Goal: Transaction & Acquisition: Subscribe to service/newsletter

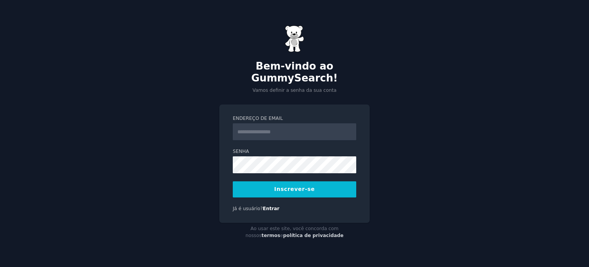
click at [289, 129] on input "Endereço de email" at bounding box center [295, 131] width 124 height 17
type input "**********"
click at [198, 163] on div "**********" at bounding box center [294, 133] width 589 height 267
click at [279, 186] on font "Inscrever-se" at bounding box center [294, 189] width 41 height 6
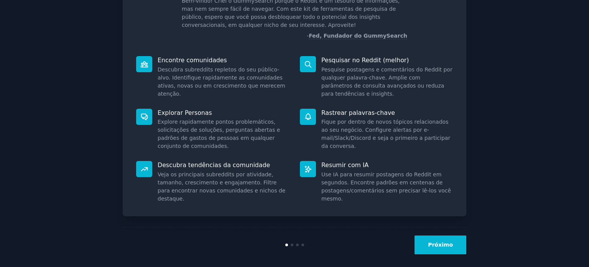
scroll to position [66, 0]
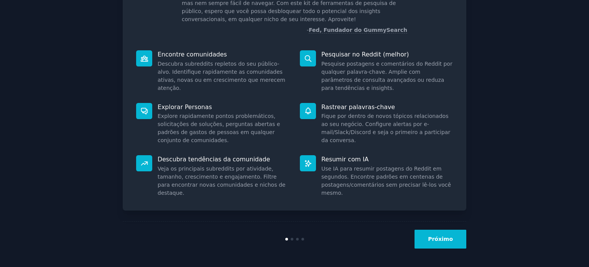
click at [439, 236] on font "Próximo" at bounding box center [440, 239] width 25 height 6
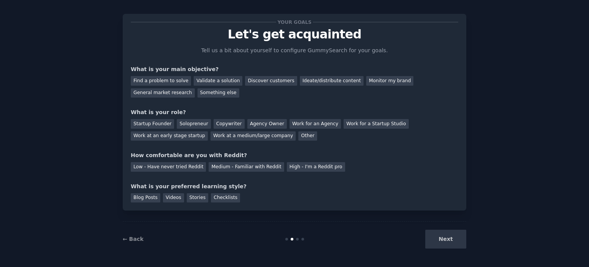
scroll to position [16, 0]
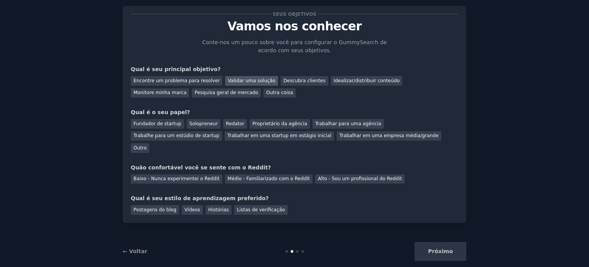
click at [238, 78] on font "Validar uma solução" at bounding box center [252, 80] width 48 height 5
click at [195, 94] on font "Pesquisa geral de mercado" at bounding box center [227, 92] width 64 height 5
click at [241, 84] on div "Validar uma solução" at bounding box center [251, 81] width 53 height 10
click at [228, 137] on font "Trabalhar em uma startup em estágio inicial" at bounding box center [280, 135] width 104 height 5
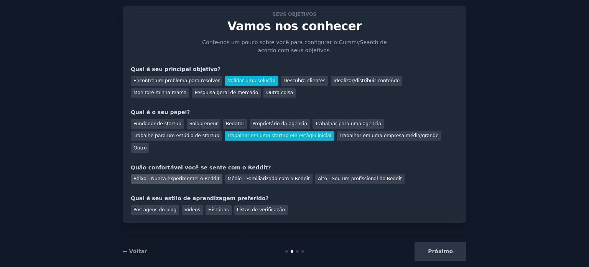
click at [192, 174] on div "Baixo - Nunca experimentei o Reddit" at bounding box center [177, 179] width 92 height 10
click at [185, 207] on font "Vídeos" at bounding box center [193, 209] width 16 height 5
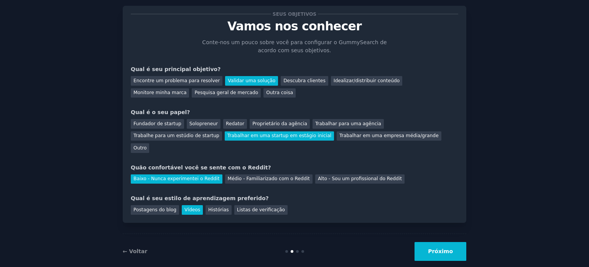
click at [450, 248] on font "Próximo" at bounding box center [440, 251] width 25 height 6
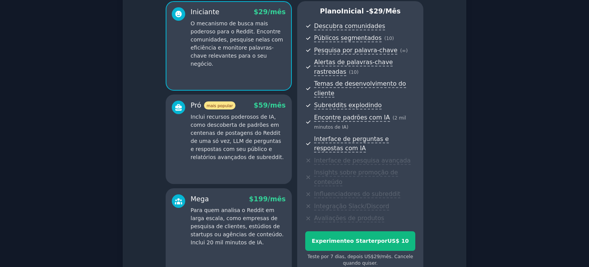
scroll to position [64, 0]
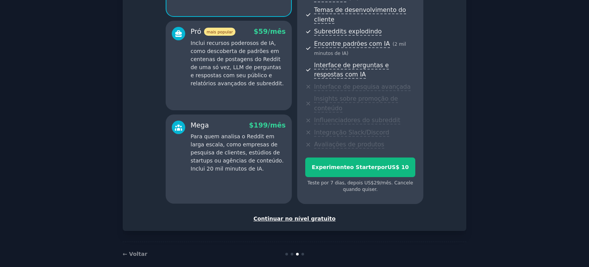
click at [295, 215] on font "Continuar no nível gratuito" at bounding box center [295, 218] width 82 height 6
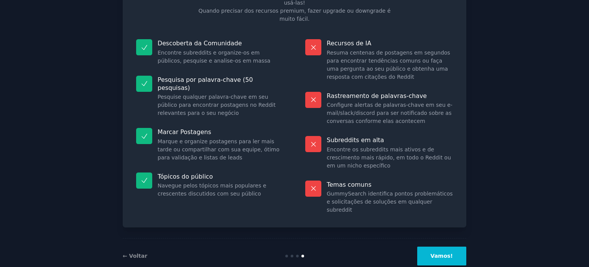
scroll to position [64, 0]
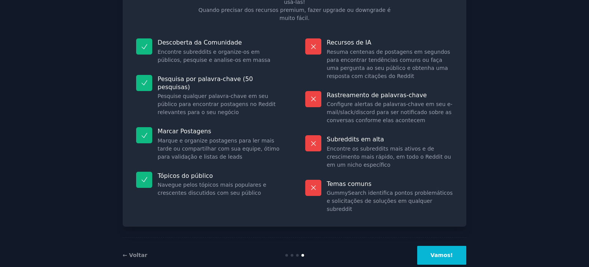
click at [433, 246] on button "Vamos!" at bounding box center [441, 255] width 49 height 19
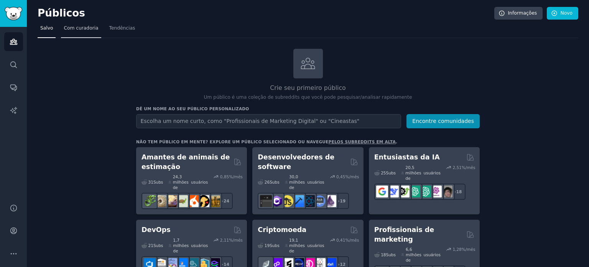
click at [84, 28] on font "Com curadoria" at bounding box center [81, 27] width 35 height 5
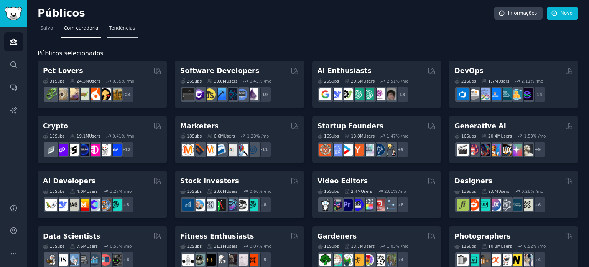
click at [107, 32] on link "Tendências" at bounding box center [122, 30] width 31 height 16
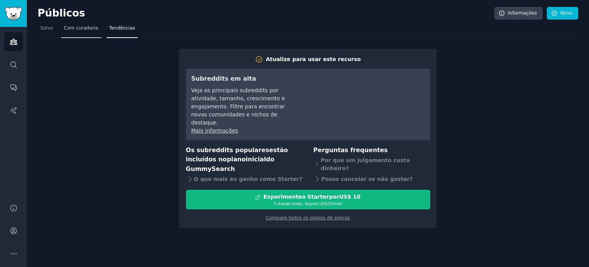
click at [81, 27] on font "Com curadoria" at bounding box center [81, 27] width 35 height 5
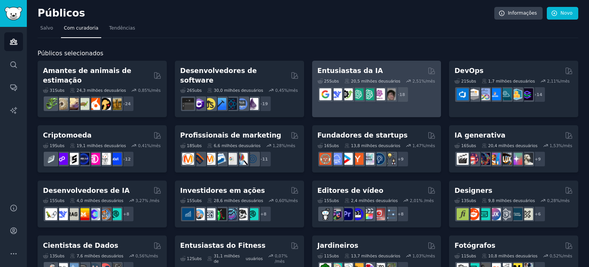
click at [381, 76] on div "25 Subs ​ 20,5 milhões de usuários 2,51 %/mês r/cursor, r/Bard, r/perplexity_ai…" at bounding box center [377, 89] width 119 height 27
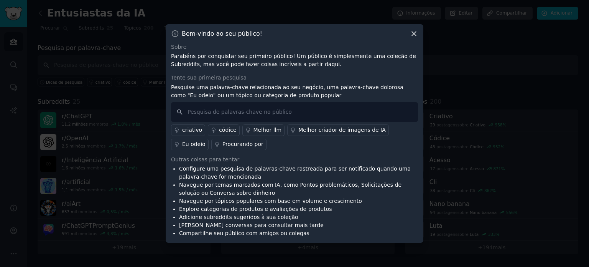
click at [414, 35] on icon at bounding box center [414, 34] width 8 height 8
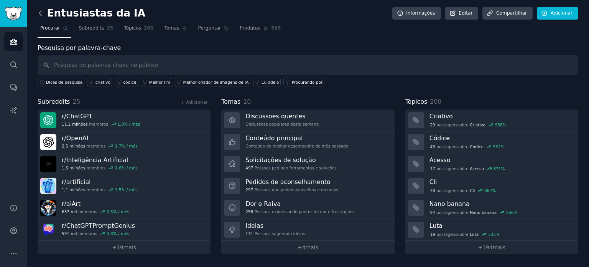
click at [41, 14] on icon at bounding box center [40, 13] width 8 height 8
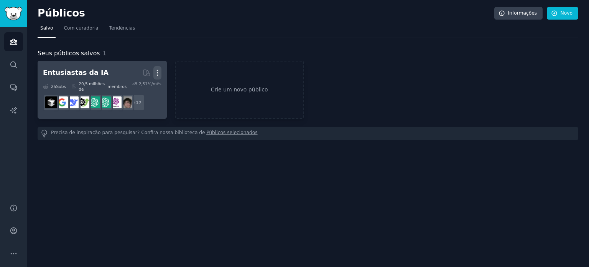
click at [159, 73] on icon "button" at bounding box center [157, 73] width 8 height 8
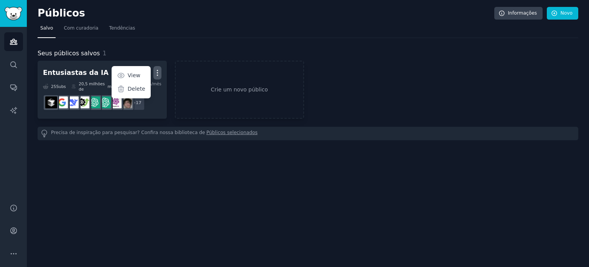
click at [139, 88] on p "Delete" at bounding box center [137, 89] width 18 height 8
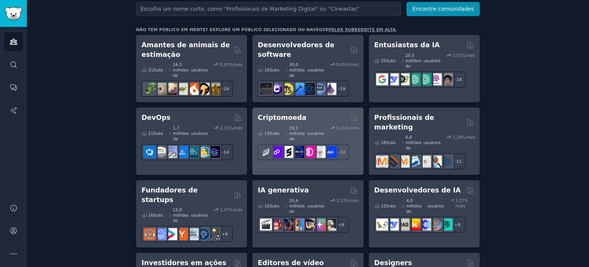
scroll to position [115, 0]
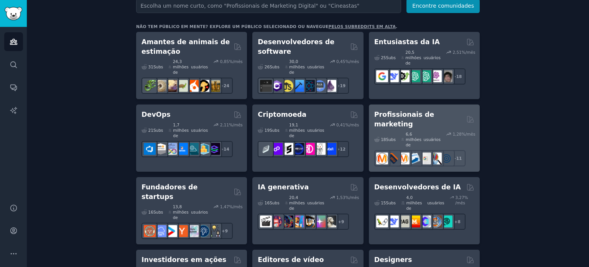
click at [434, 111] on font "Profissionais de marketing" at bounding box center [405, 119] width 60 height 17
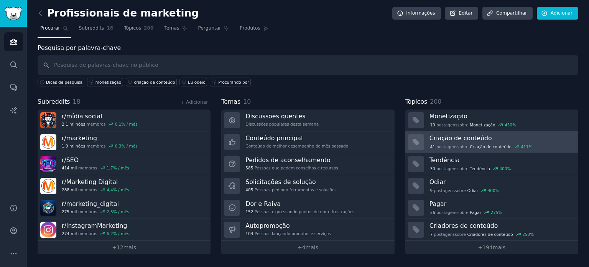
click at [494, 139] on h3 "Criação de conteúdo" at bounding box center [502, 138] width 144 height 8
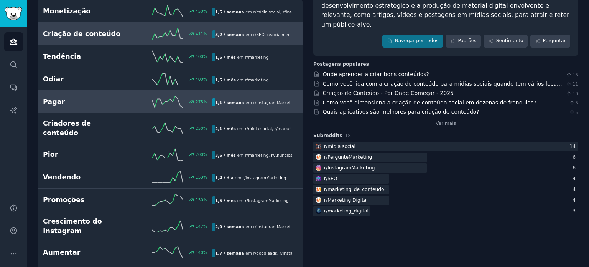
scroll to position [77, 0]
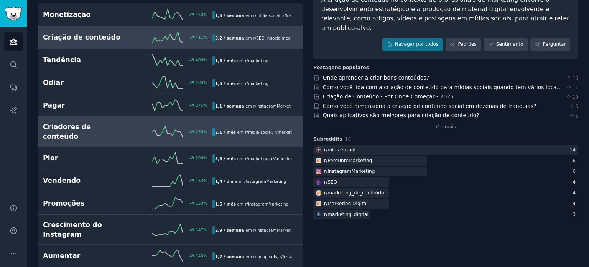
click at [115, 125] on h2 "Criadores de conteúdo" at bounding box center [85, 131] width 85 height 19
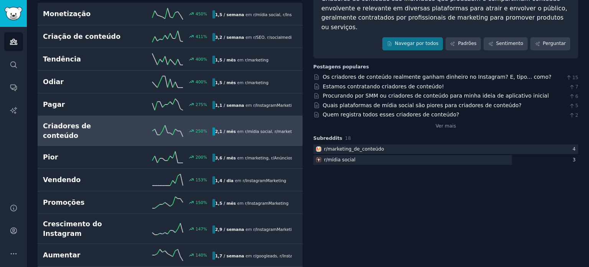
scroll to position [77, 0]
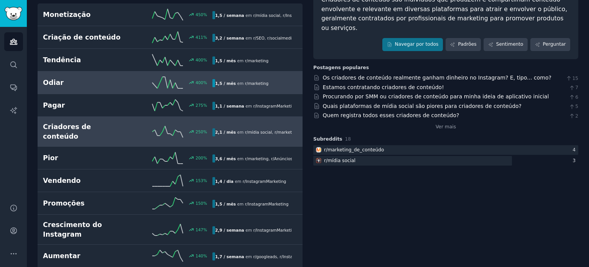
click at [73, 82] on h2 "Odiar" at bounding box center [85, 83] width 85 height 10
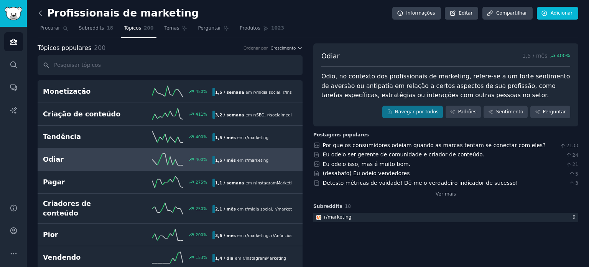
click at [40, 12] on icon at bounding box center [40, 13] width 2 height 5
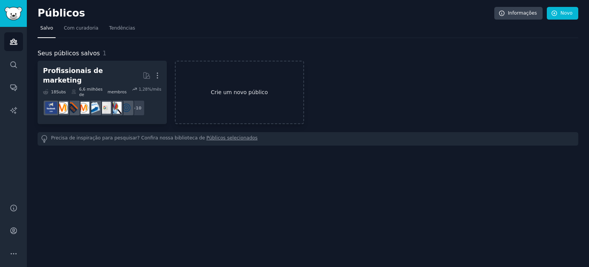
click at [214, 89] on font "Crie um novo público" at bounding box center [239, 92] width 57 height 6
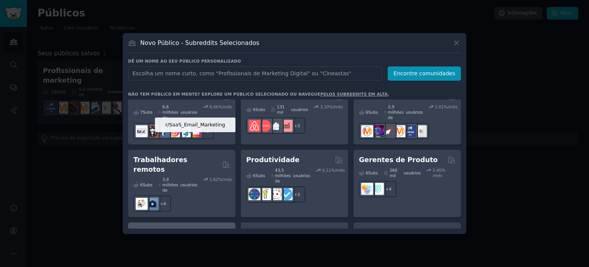
scroll to position [691, 0]
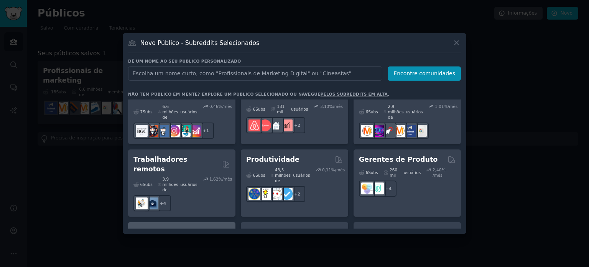
click at [211, 240] on font "% /mês" at bounding box center [213, 245] width 13 height 10
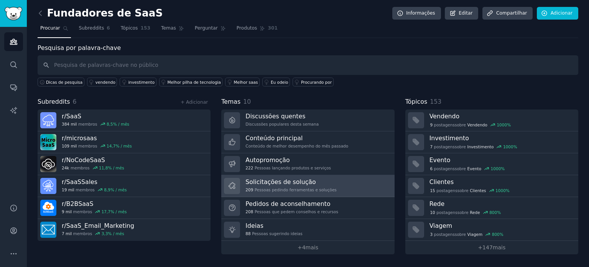
click at [290, 179] on font "Solicitações de solução" at bounding box center [281, 181] width 70 height 7
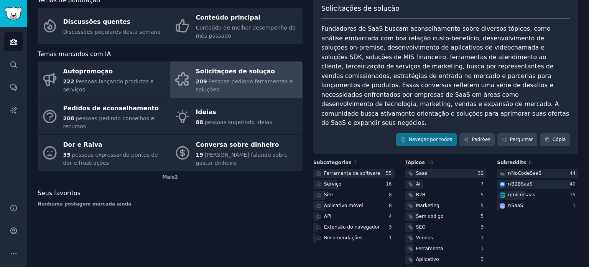
scroll to position [48, 0]
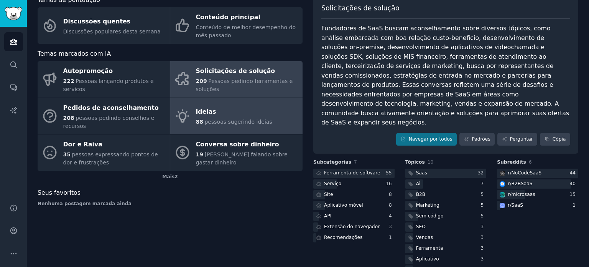
click at [206, 124] on font "pessoas sugerindo ideias" at bounding box center [239, 122] width 68 height 6
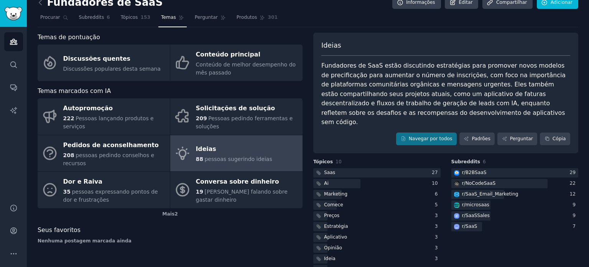
scroll to position [20, 0]
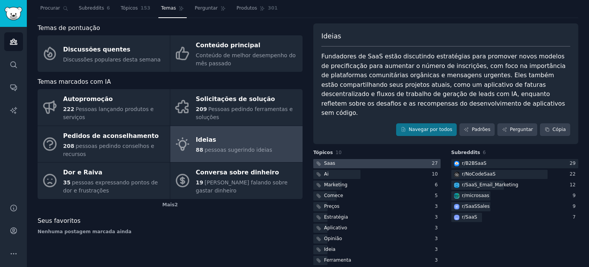
click at [345, 159] on div at bounding box center [377, 164] width 127 height 10
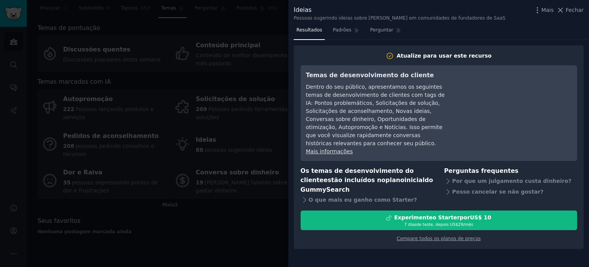
click at [274, 45] on div at bounding box center [294, 133] width 589 height 267
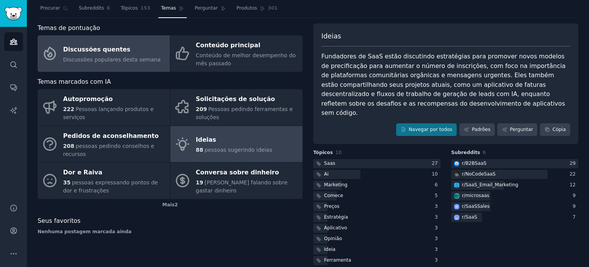
click at [109, 61] on font "Discussões populares desta semana" at bounding box center [111, 59] width 97 height 6
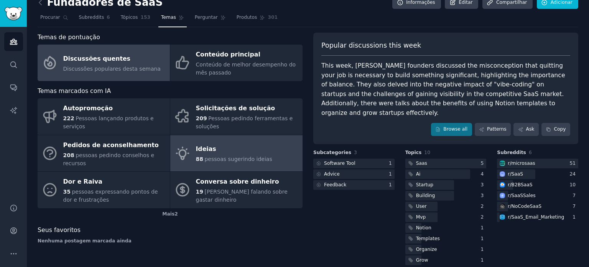
scroll to position [20, 0]
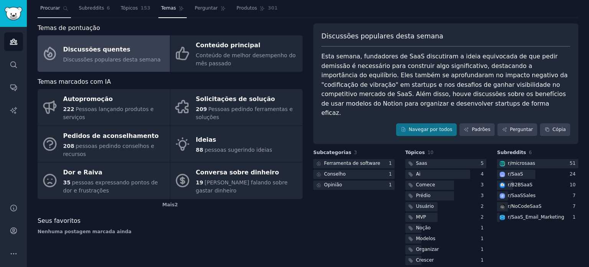
click at [47, 10] on font "Procurar" at bounding box center [50, 7] width 20 height 5
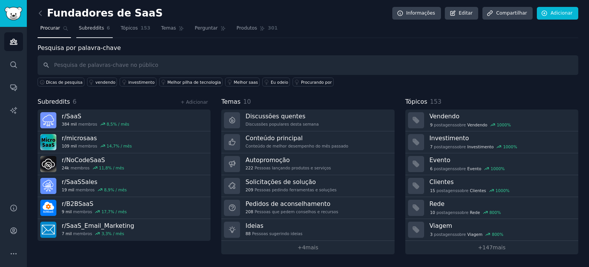
click at [84, 31] on font "Subreddits" at bounding box center [91, 27] width 25 height 5
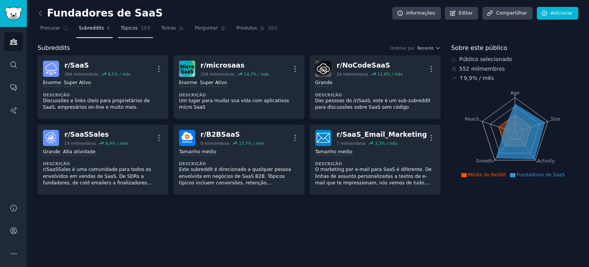
click at [121, 28] on font "Tópicos" at bounding box center [129, 27] width 17 height 5
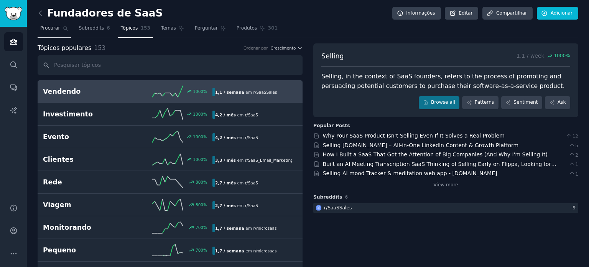
click at [57, 29] on font "Procurar" at bounding box center [50, 27] width 20 height 5
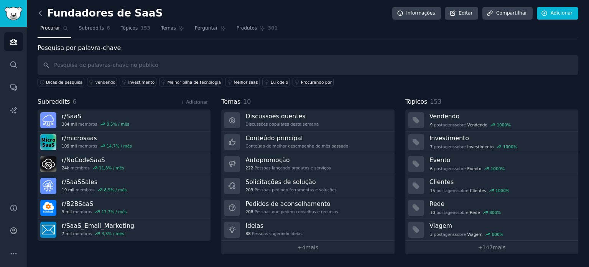
click at [41, 13] on icon at bounding box center [40, 13] width 8 height 8
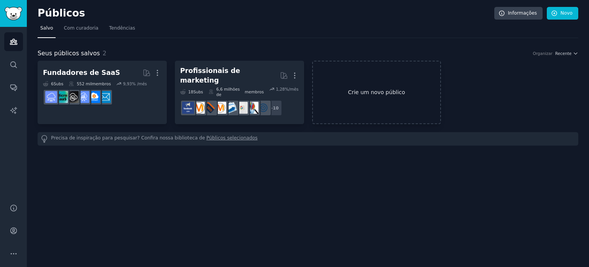
click at [359, 80] on link "Crie um novo público" at bounding box center [376, 92] width 129 height 63
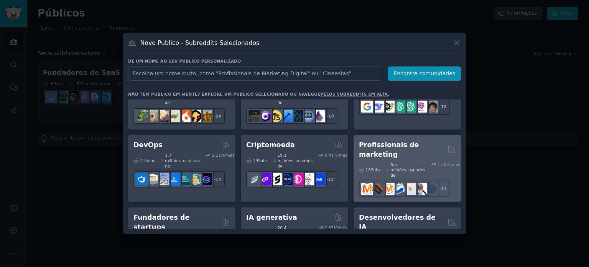
scroll to position [38, 0]
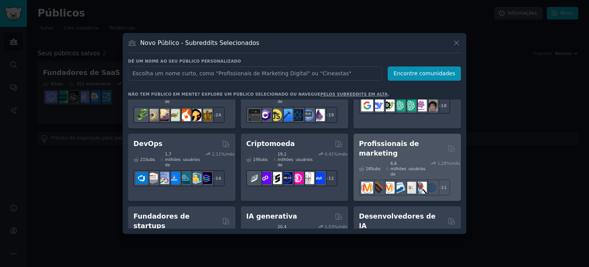
click at [423, 166] on font "usuários" at bounding box center [417, 168] width 17 height 5
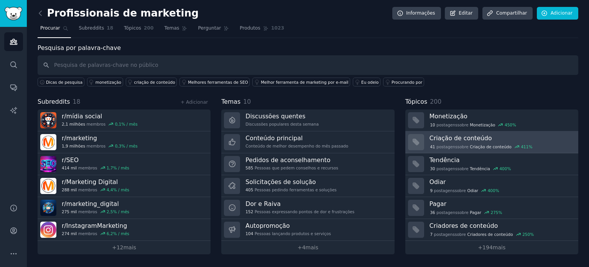
click at [461, 137] on font "Criação de conteúdo" at bounding box center [461, 137] width 63 height 7
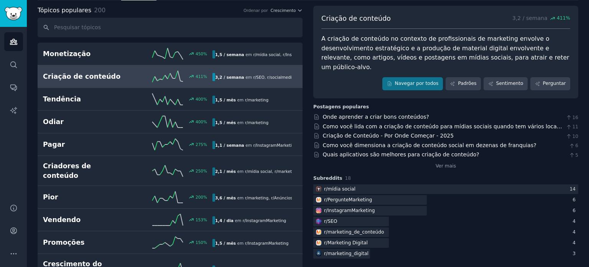
scroll to position [38, 0]
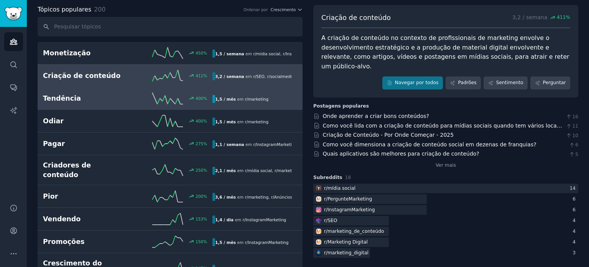
click at [215, 97] on font "1,5 / mês" at bounding box center [225, 99] width 21 height 5
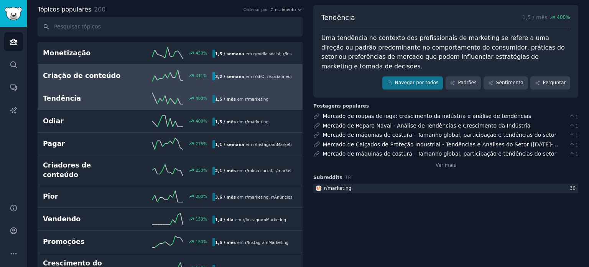
click at [113, 78] on h2 "Criação de conteúdo" at bounding box center [85, 76] width 85 height 10
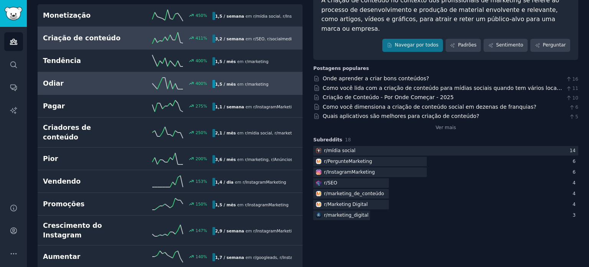
scroll to position [77, 0]
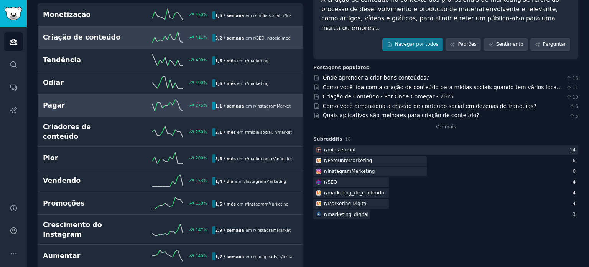
click at [177, 112] on link "Pagar 275 % 1,1 / semana em r/ InstagramMarketing" at bounding box center [170, 105] width 265 height 23
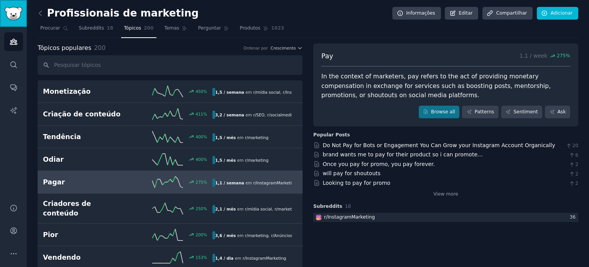
click at [11, 14] on img "Barra lateral" at bounding box center [14, 13] width 18 height 13
